Goal: Transaction & Acquisition: Download file/media

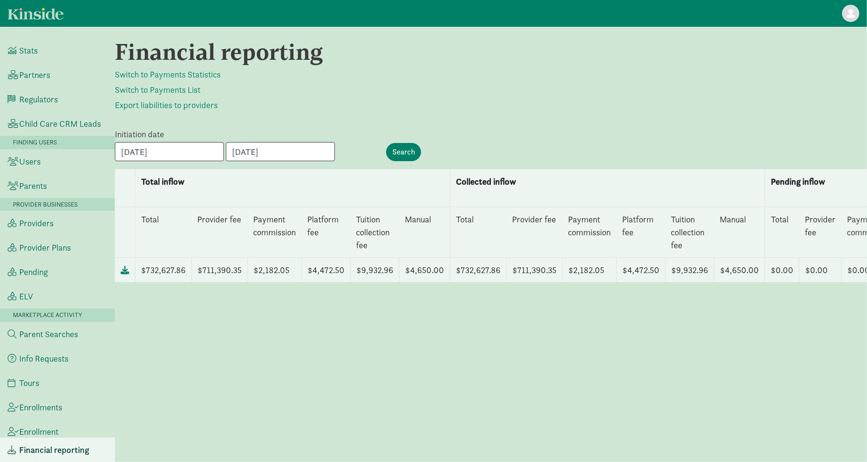
click at [301, 444] on div "Financial reporting Switch to Payments Statistics Switch to Payments List Expor…" at bounding box center [491, 244] width 752 height 412
click at [367, 272] on td "$9,932.96" at bounding box center [375, 270] width 49 height 25
click at [327, 273] on td "$4,472.50" at bounding box center [326, 270] width 49 height 25
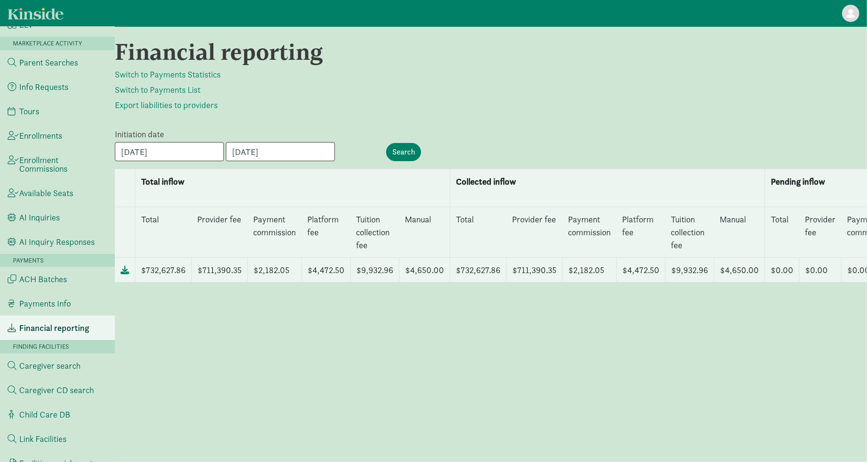
scroll to position [287, 0]
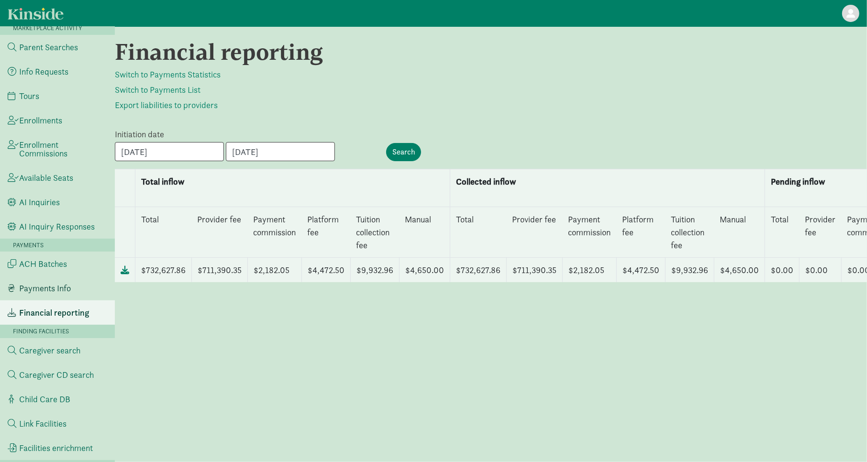
click at [66, 288] on span "Payments Info" at bounding box center [45, 288] width 52 height 9
click at [62, 287] on span "Payments Info" at bounding box center [45, 288] width 52 height 9
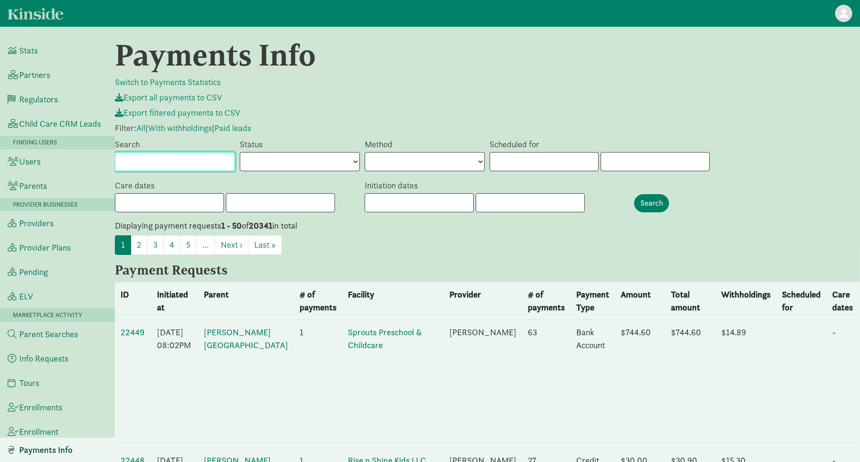
click at [152, 163] on input "Search" at bounding box center [175, 161] width 120 height 19
click at [418, 197] on input "text" at bounding box center [419, 202] width 109 height 19
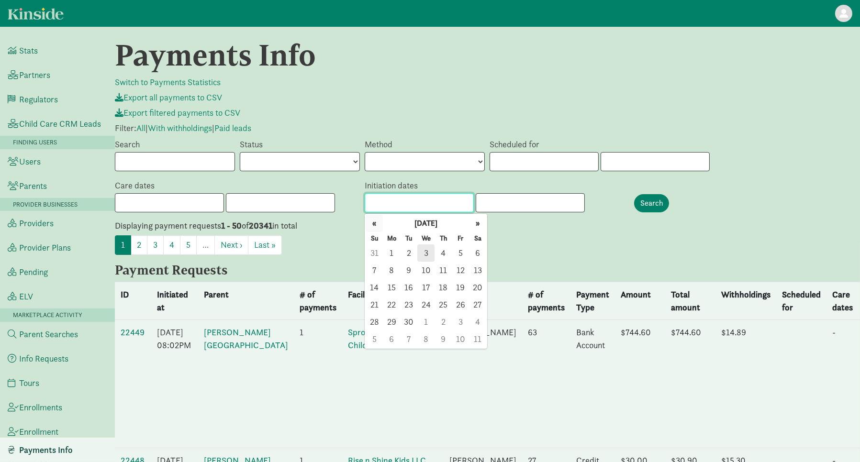
click at [372, 222] on button "«" at bounding box center [373, 223] width 17 height 17
click at [379, 222] on button "«" at bounding box center [373, 223] width 17 height 17
click at [443, 255] on span "1" at bounding box center [442, 252] width 17 height 17
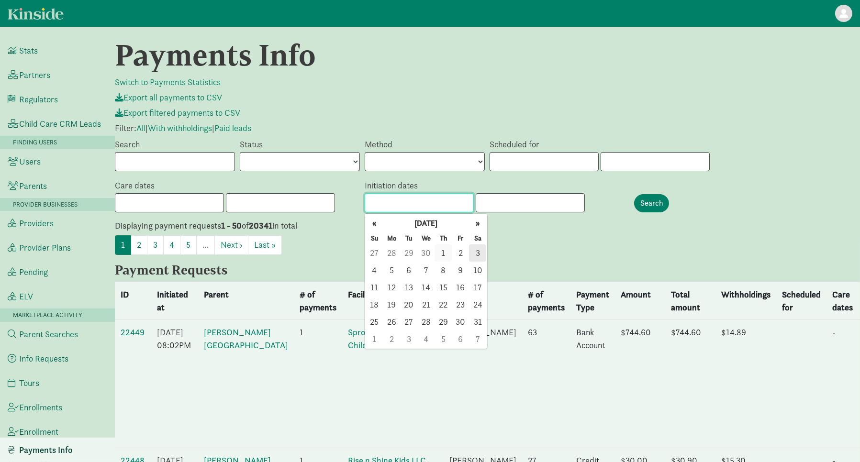
type input "05/01/2025"
click at [476, 324] on span "31" at bounding box center [477, 321] width 17 height 17
type input "[DATE]"
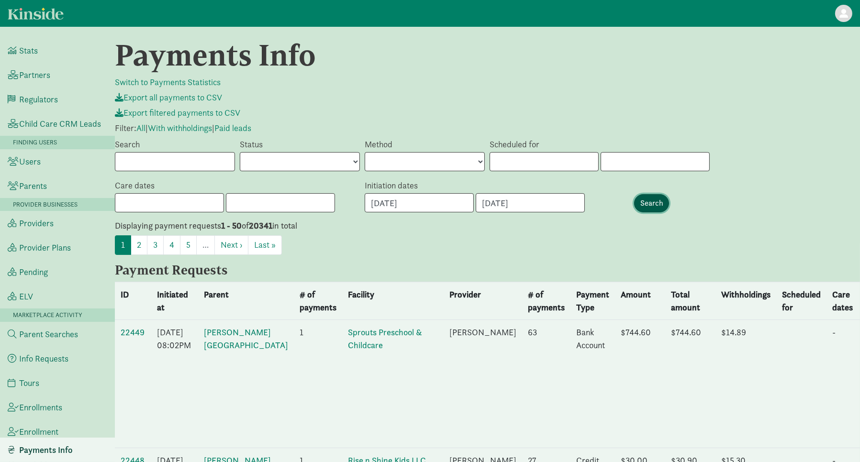
click at [647, 199] on input "Search" at bounding box center [651, 203] width 35 height 18
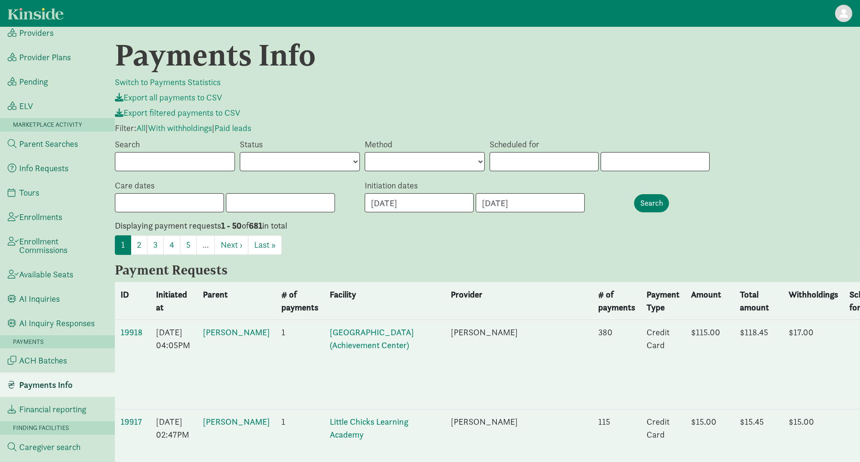
scroll to position [191, 0]
click at [60, 362] on span "ACH Batches" at bounding box center [43, 359] width 48 height 9
click at [53, 357] on span "ACH Batches" at bounding box center [43, 359] width 48 height 9
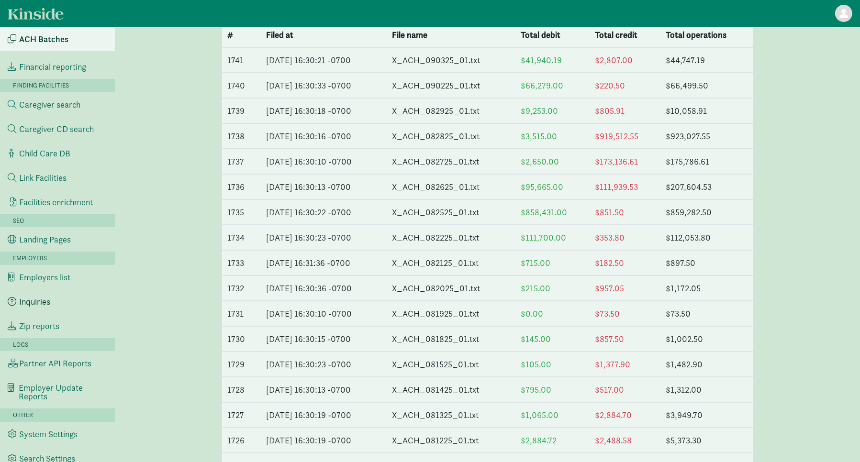
scroll to position [144, 0]
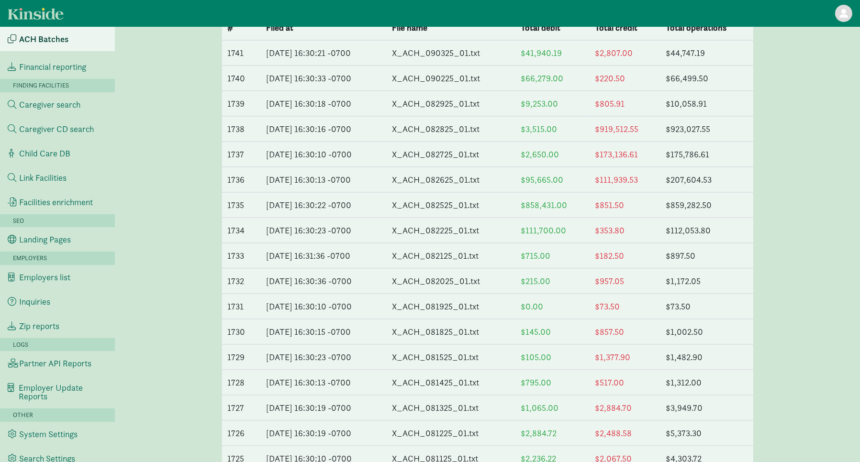
scroll to position [0, 0]
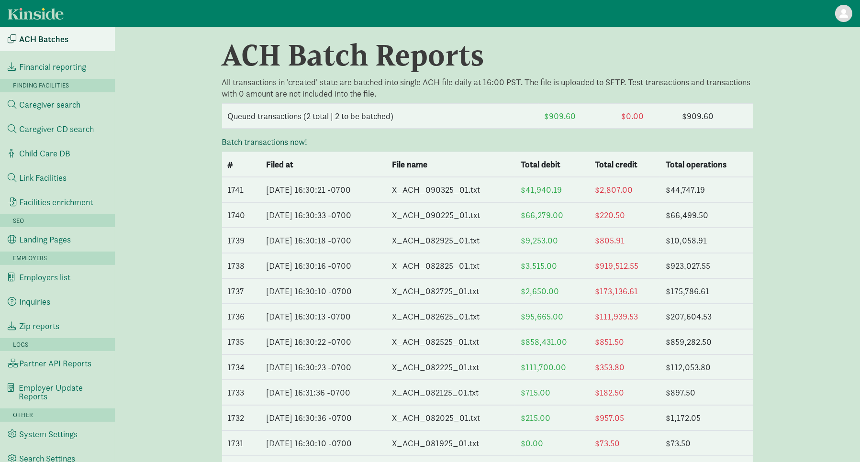
click at [289, 139] on link "Batch transactions now!" at bounding box center [265, 141] width 86 height 11
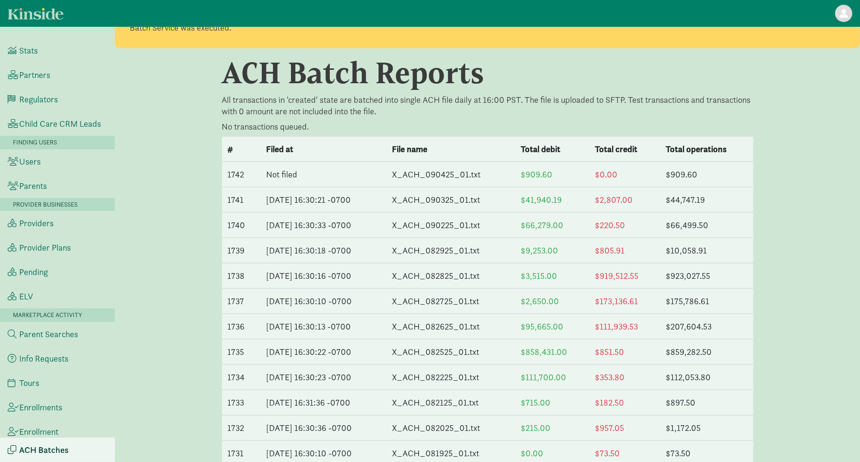
scroll to position [48, 0]
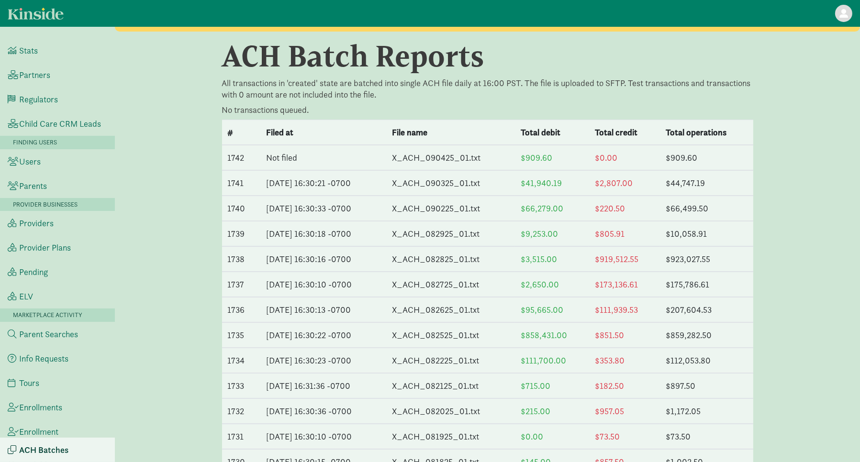
click at [841, 14] on span at bounding box center [843, 13] width 9 height 9
click at [828, 38] on link "LU Admin" at bounding box center [814, 37] width 76 height 15
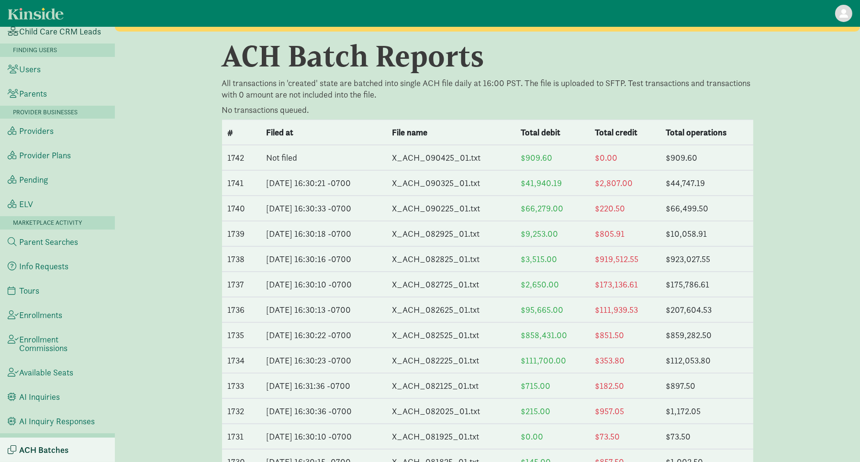
scroll to position [239, 0]
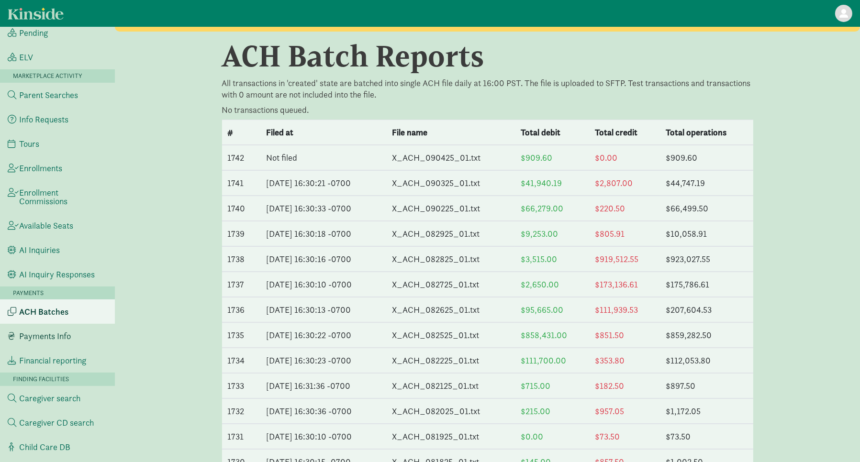
click at [41, 332] on span "Payments Info" at bounding box center [45, 336] width 52 height 9
click at [43, 332] on span "Payments Info" at bounding box center [45, 336] width 52 height 9
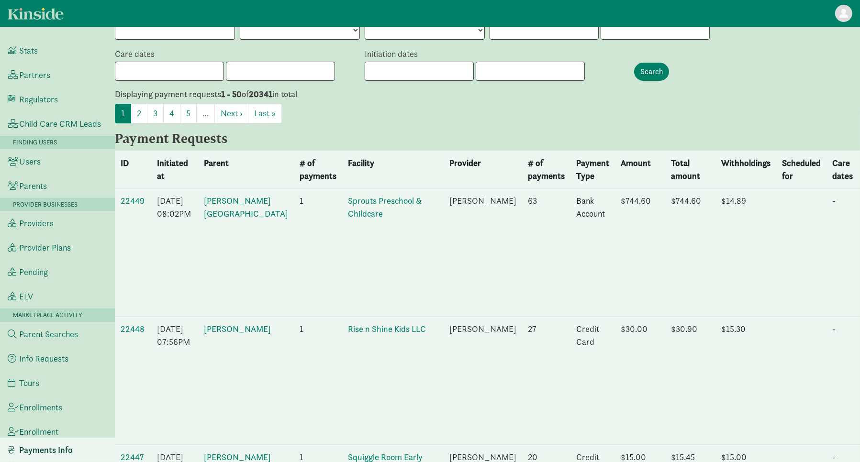
scroll to position [96, 0]
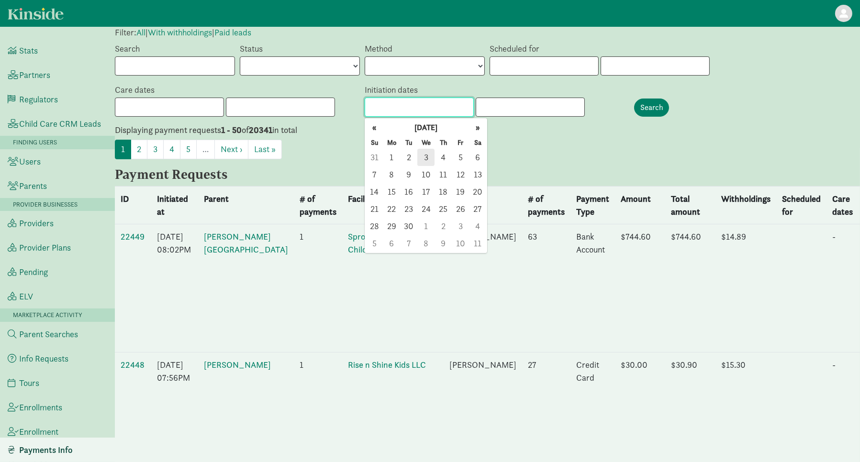
click at [391, 110] on input "text" at bounding box center [419, 107] width 109 height 19
click at [375, 127] on button "«" at bounding box center [373, 127] width 17 height 17
type input "[DATE]"
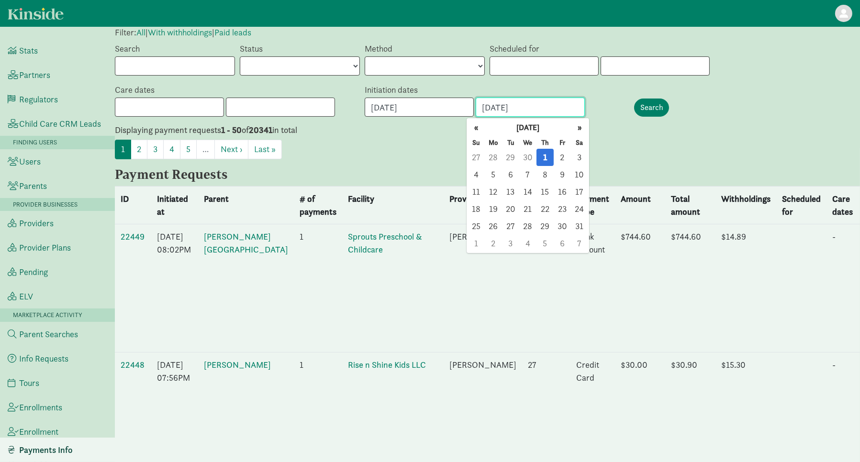
click at [510, 111] on input "[DATE]" at bounding box center [530, 107] width 109 height 19
click at [580, 227] on span "31" at bounding box center [579, 226] width 17 height 17
type input "05/31/2025"
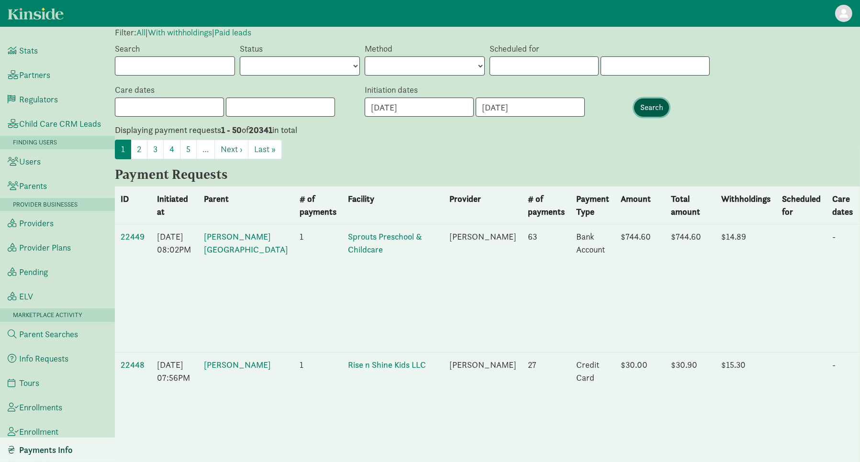
click at [662, 112] on input "Search" at bounding box center [651, 108] width 35 height 18
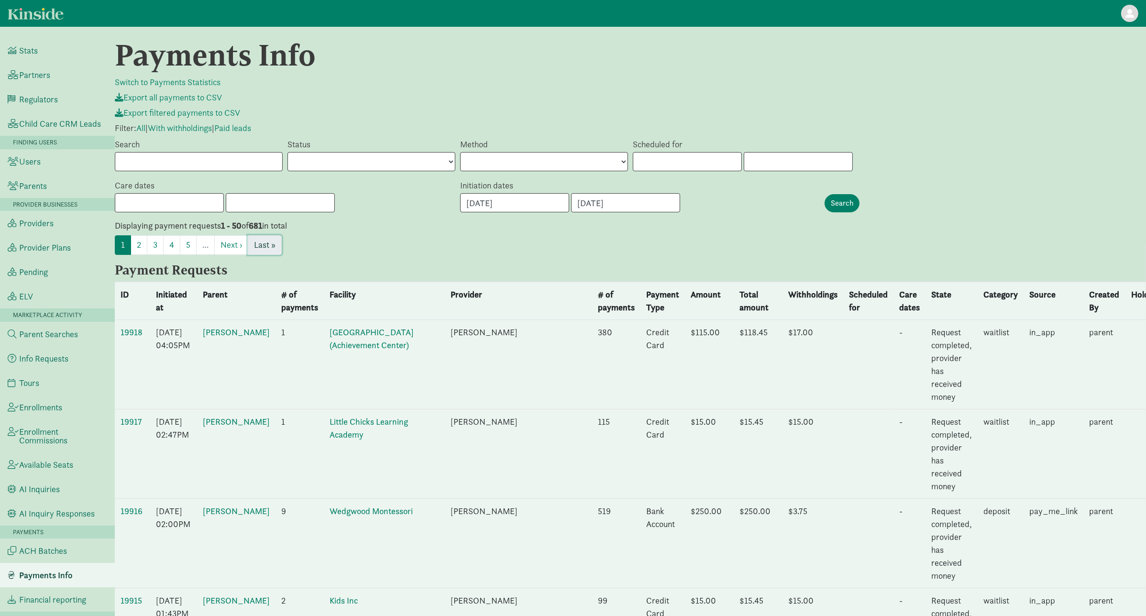
click at [272, 241] on link "Last »" at bounding box center [265, 245] width 34 height 20
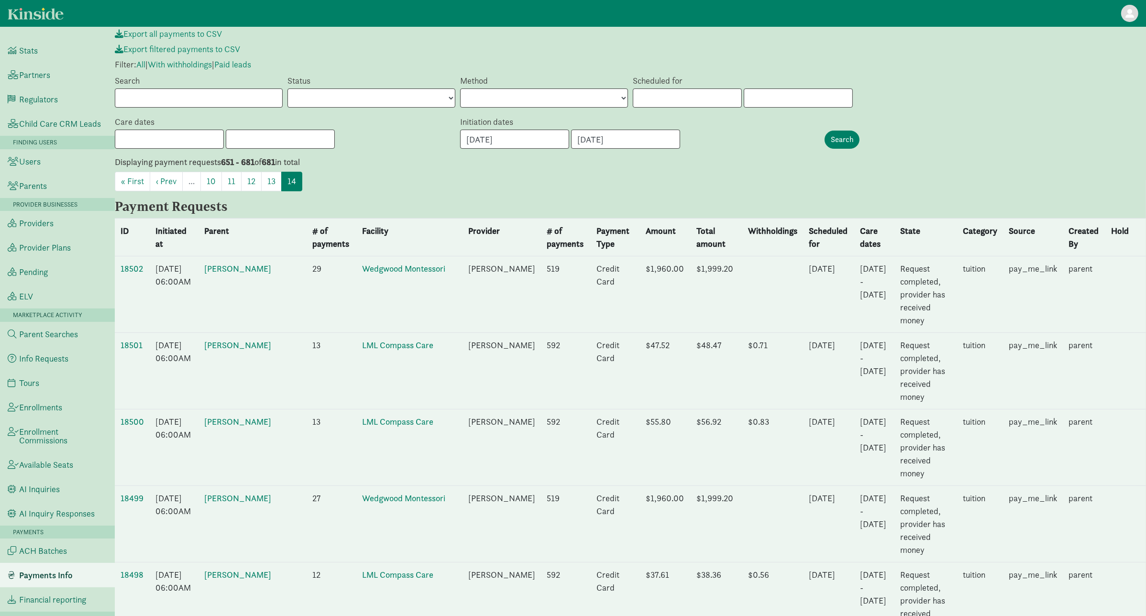
scroll to position [319, 0]
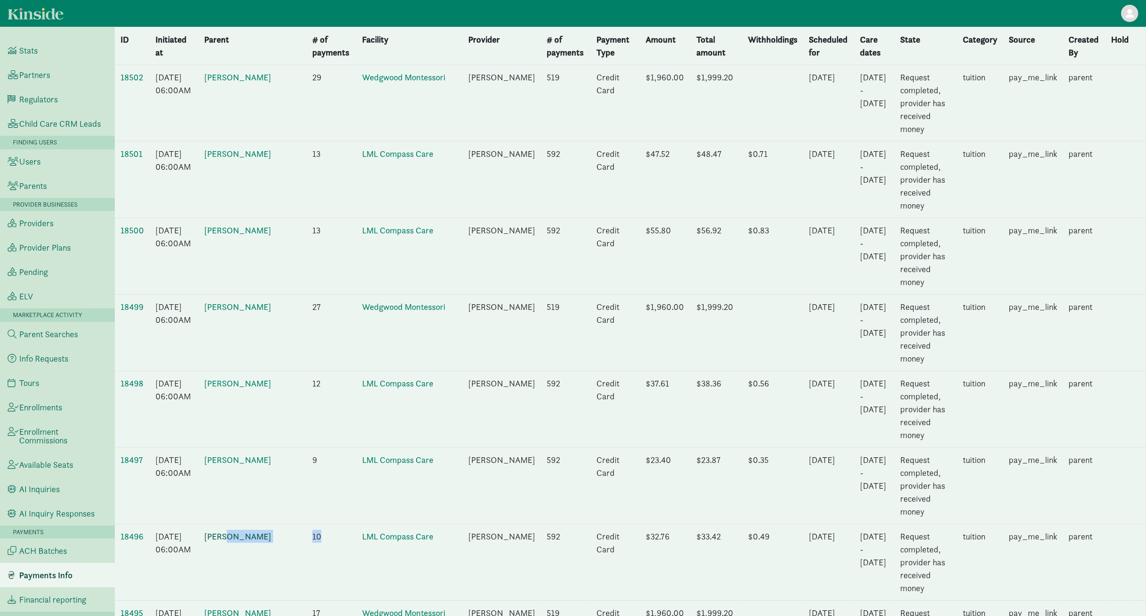
click at [244, 524] on tr "18496 [DATE] 06:00AM [PERSON_NAME] 10 LML Compass Care [PERSON_NAME] 592 Credit…" at bounding box center [630, 562] width 1031 height 77
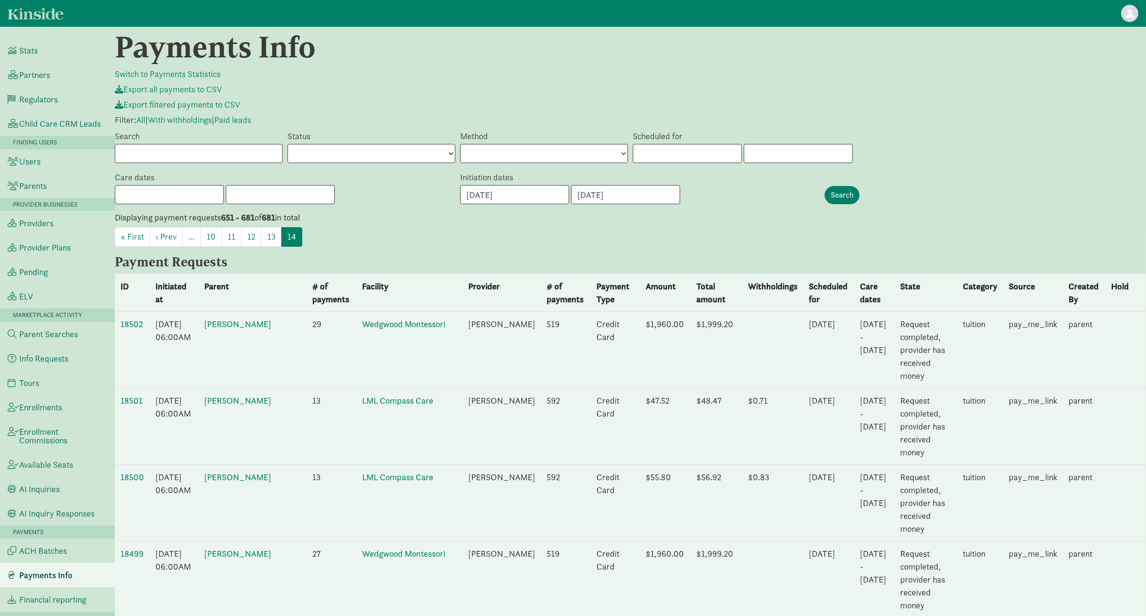
scroll to position [0, 0]
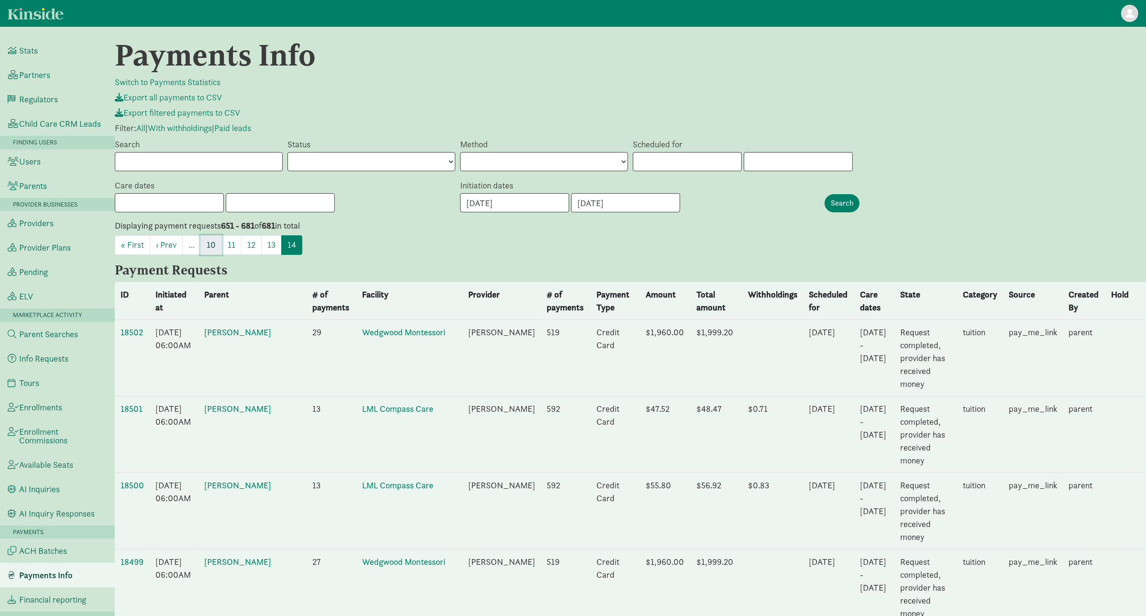
click at [213, 249] on link "10" at bounding box center [211, 245] width 22 height 20
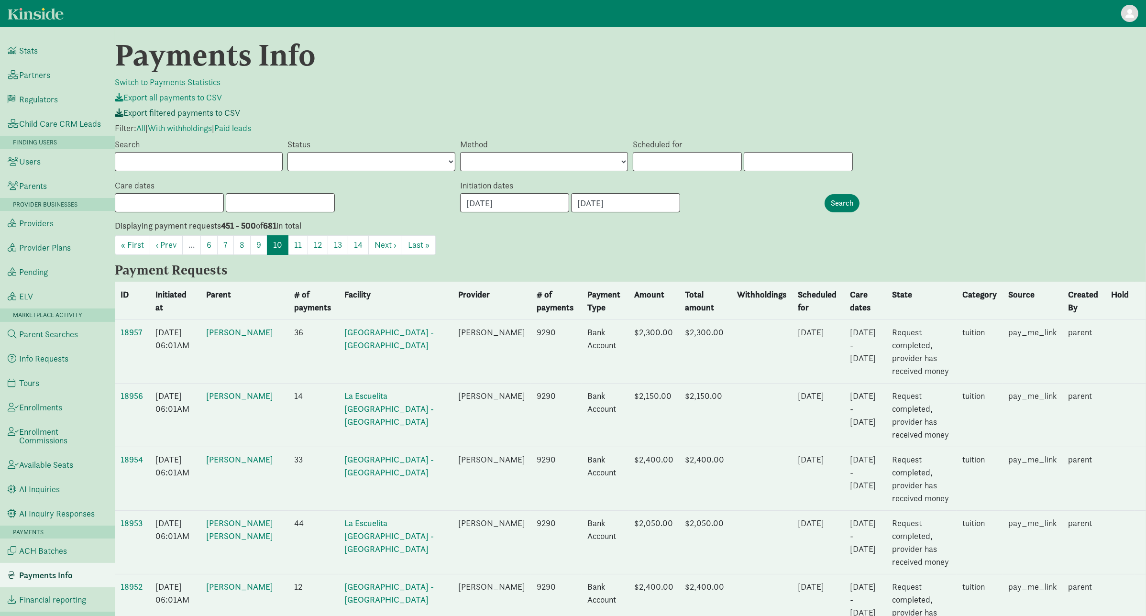
click at [196, 116] on span "Export filtered payments to CSV" at bounding box center [177, 112] width 125 height 11
drag, startPoint x: 709, startPoint y: 100, endPoint x: 708, endPoint y: 93, distance: 6.4
click at [707, 97] on p "Export all payments to CSV" at bounding box center [630, 97] width 1031 height 11
drag, startPoint x: 1064, startPoint y: 142, endPoint x: 1058, endPoint y: 95, distance: 46.8
click at [1061, 142] on div "Search Status Created Scheduled Requested Payin initiating Payin bank transacti…" at bounding box center [630, 158] width 1036 height 41
